Goal: Transaction & Acquisition: Purchase product/service

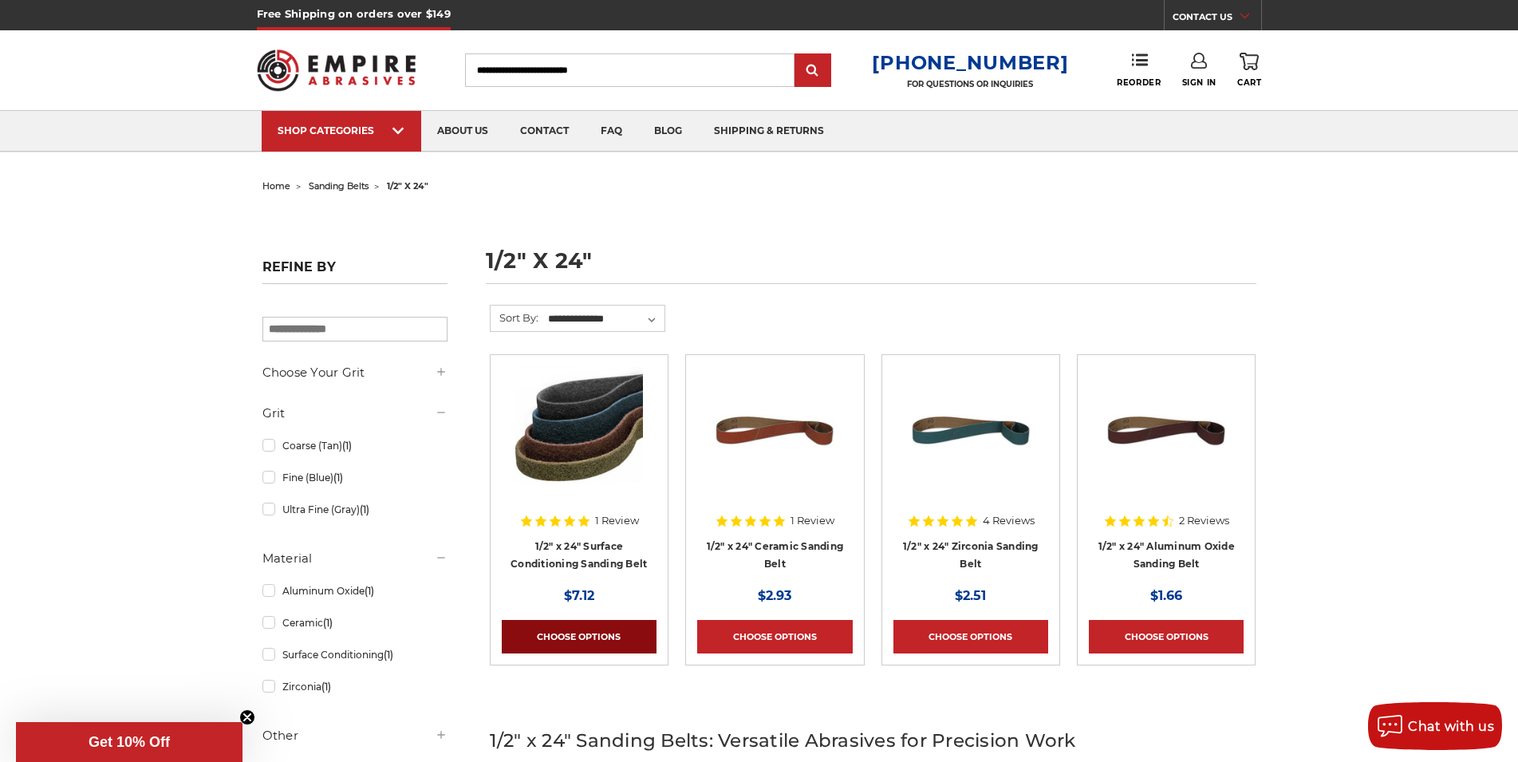
click at [586, 636] on link "Choose Options" at bounding box center [579, 637] width 155 height 34
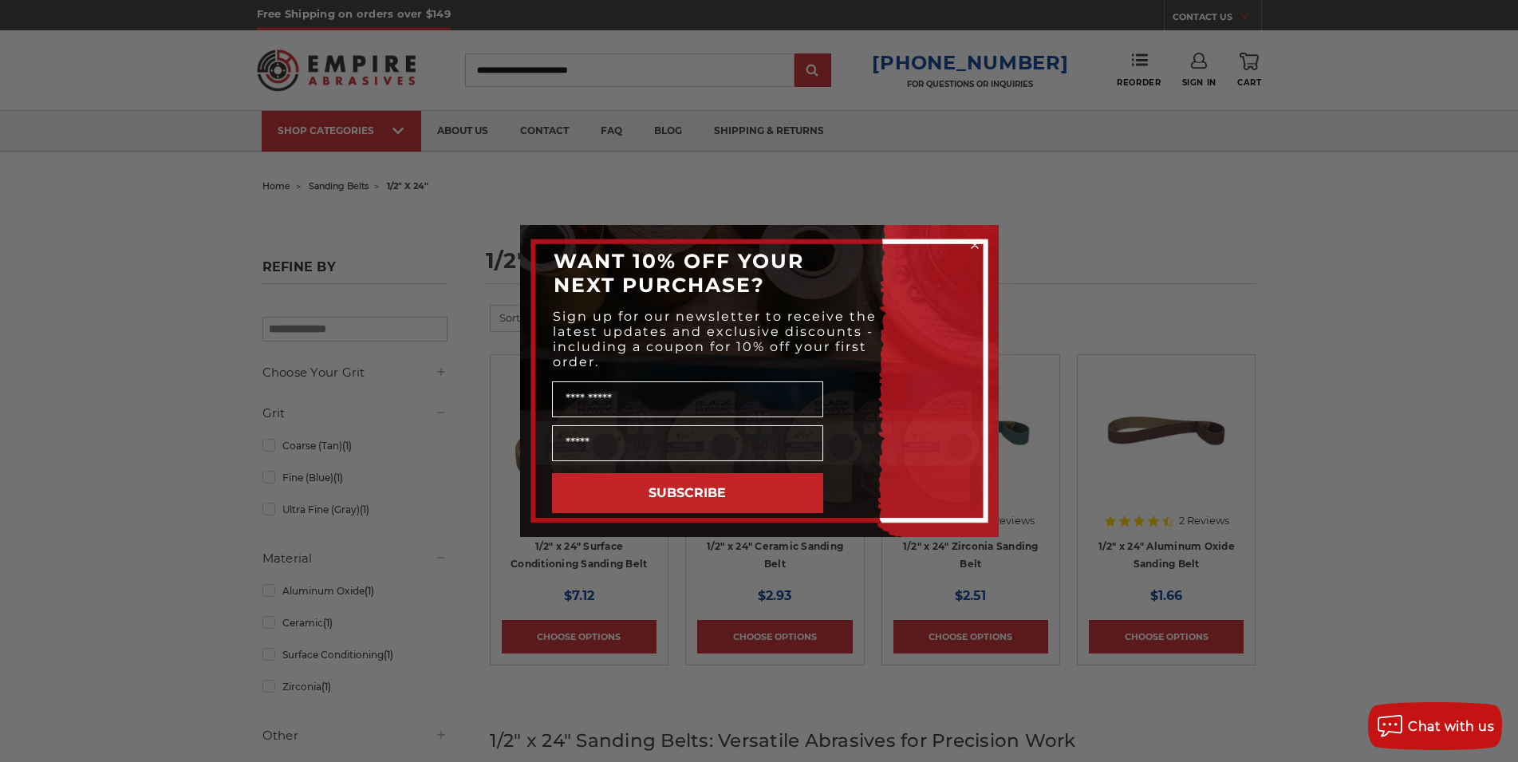
click at [974, 244] on icon "Close dialog" at bounding box center [975, 245] width 6 height 6
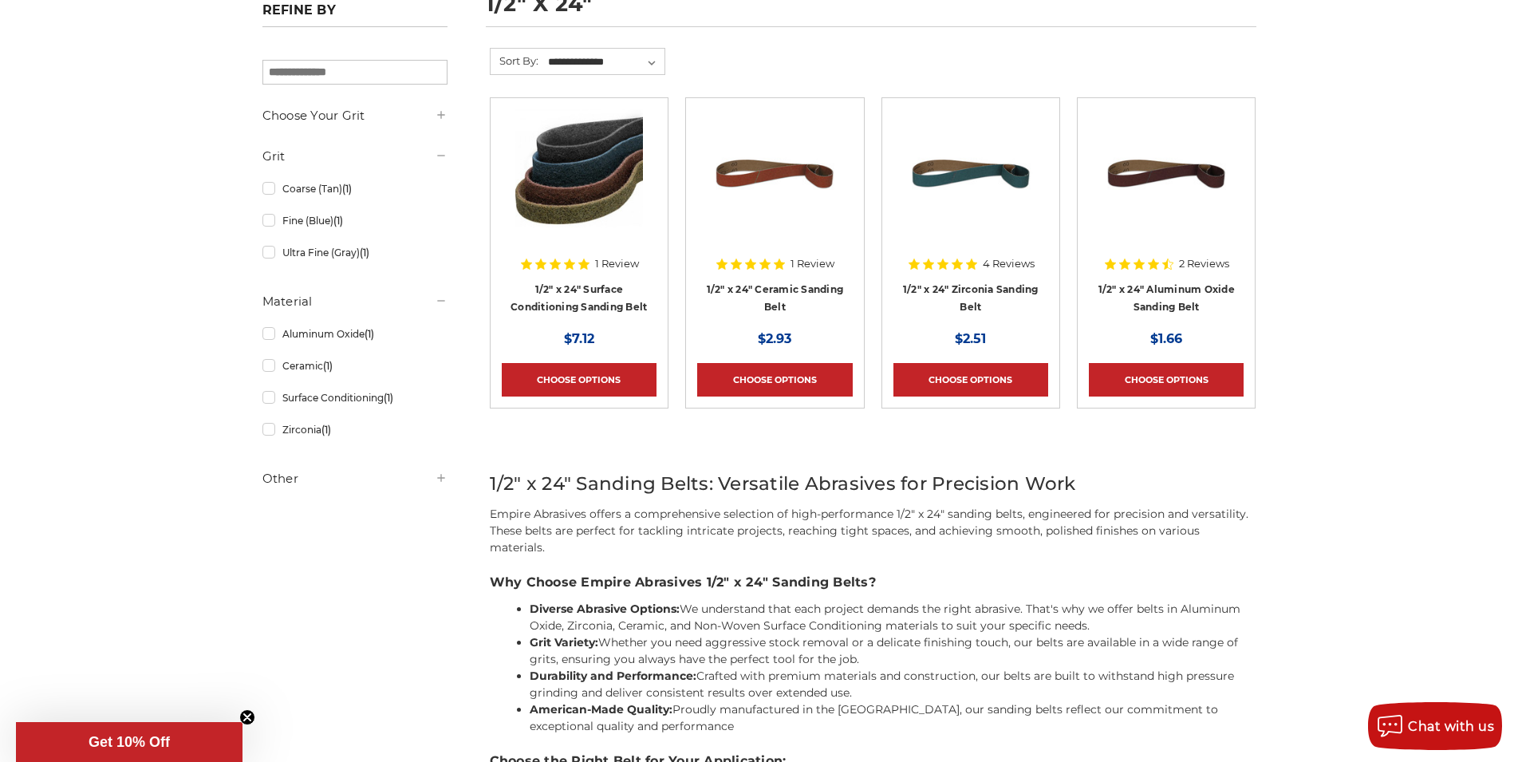
scroll to position [160, 0]
